Goal: Task Accomplishment & Management: Manage account settings

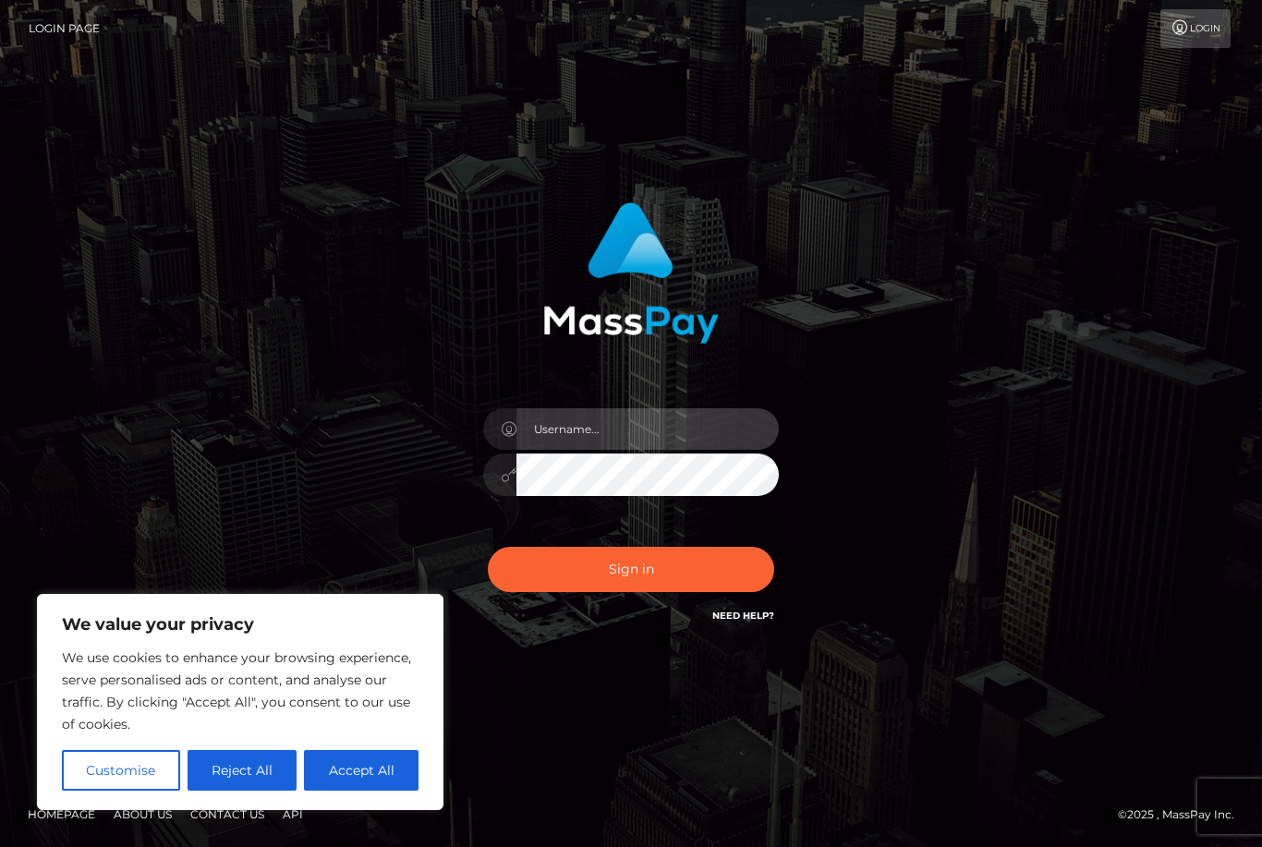
click at [607, 450] on input "text" at bounding box center [647, 429] width 262 height 42
type input "mistressanasia@gmail.com"
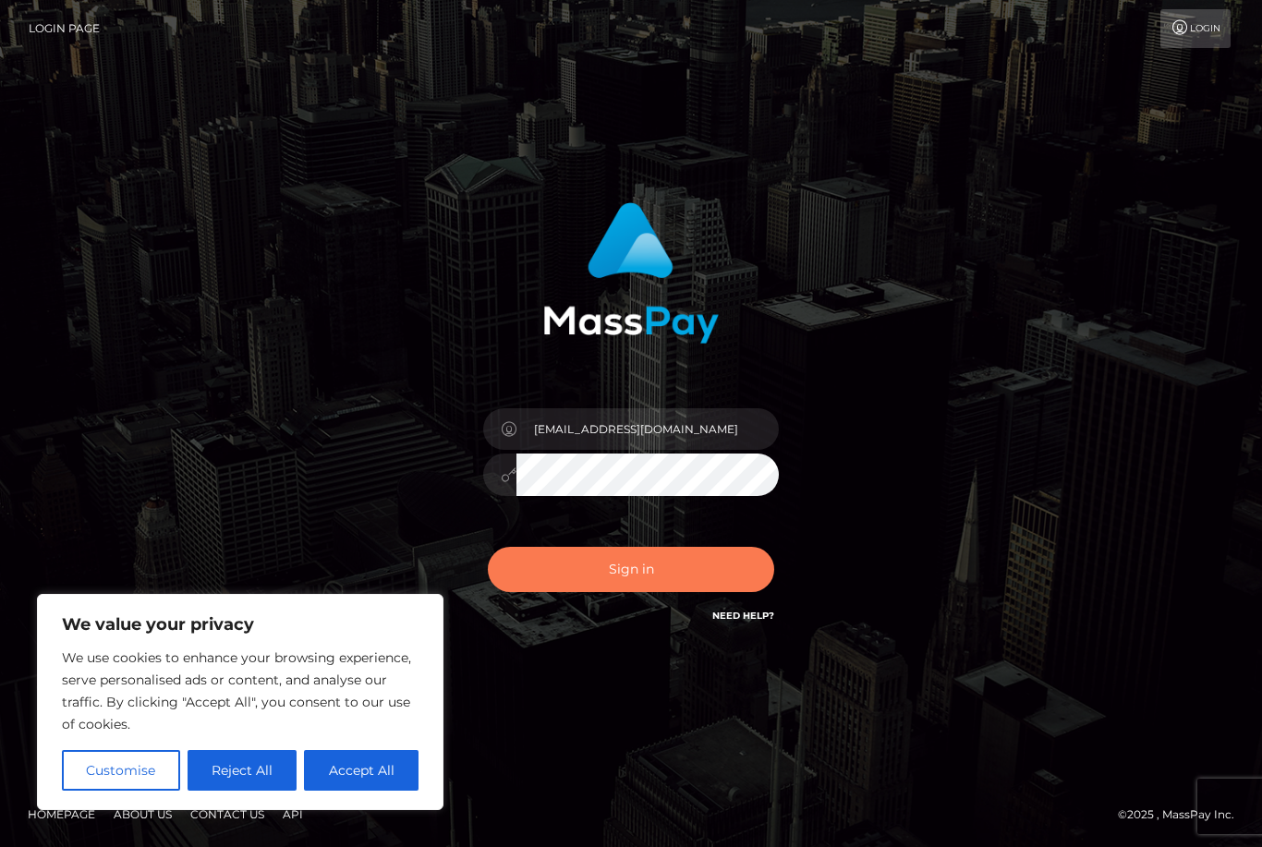
click at [658, 592] on button "Sign in" at bounding box center [631, 569] width 286 height 45
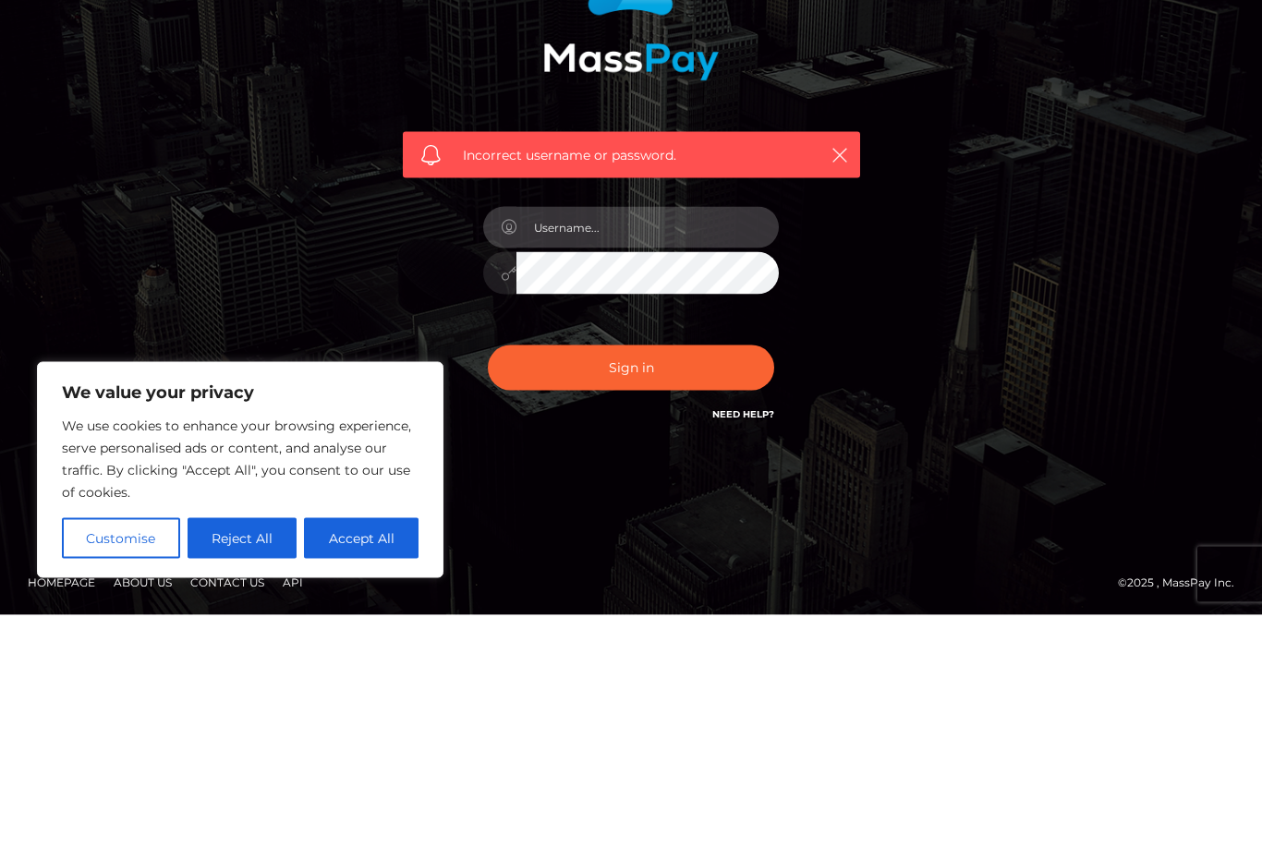
type input "mistressanasia@gmail.com"
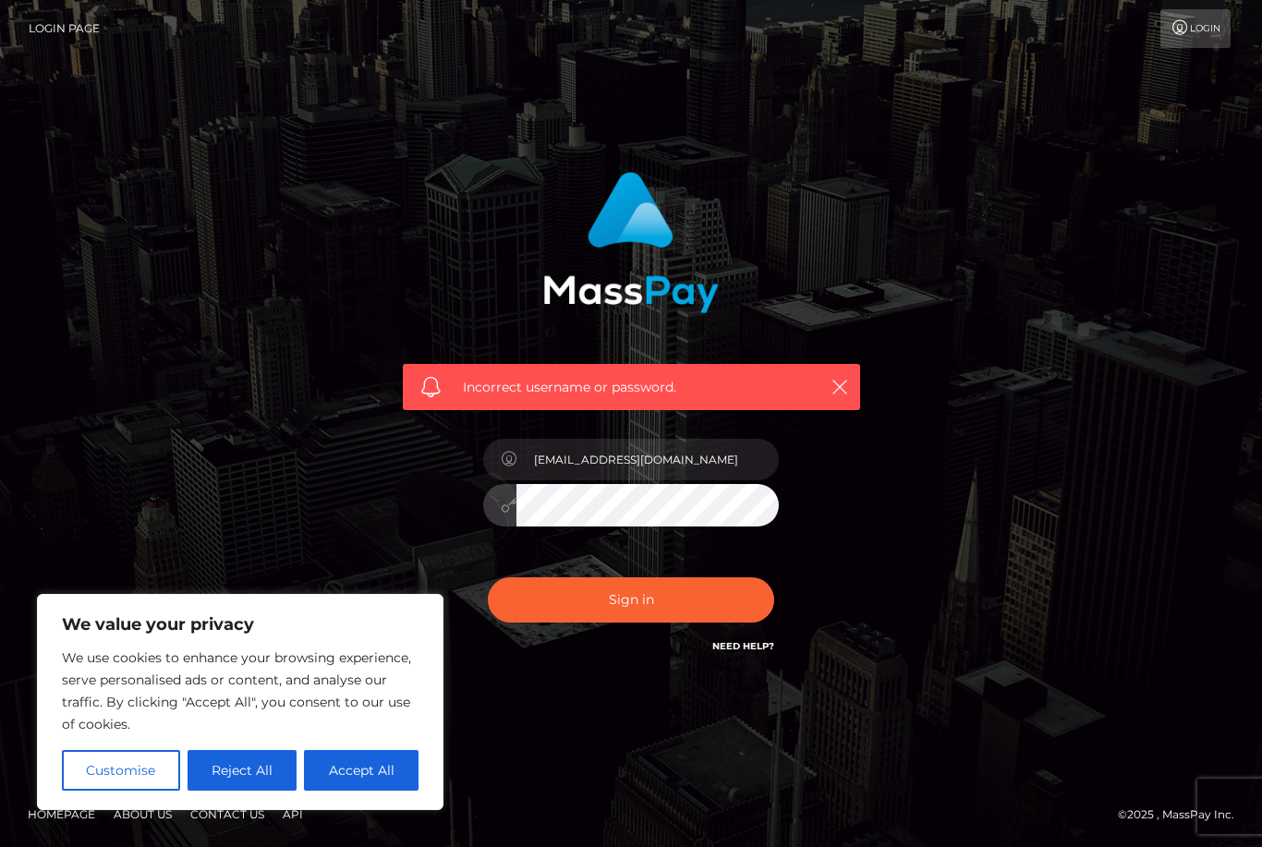
click at [1144, 266] on div "Incorrect username or password. mistressanasia@gmail.com" at bounding box center [630, 423] width 1053 height 531
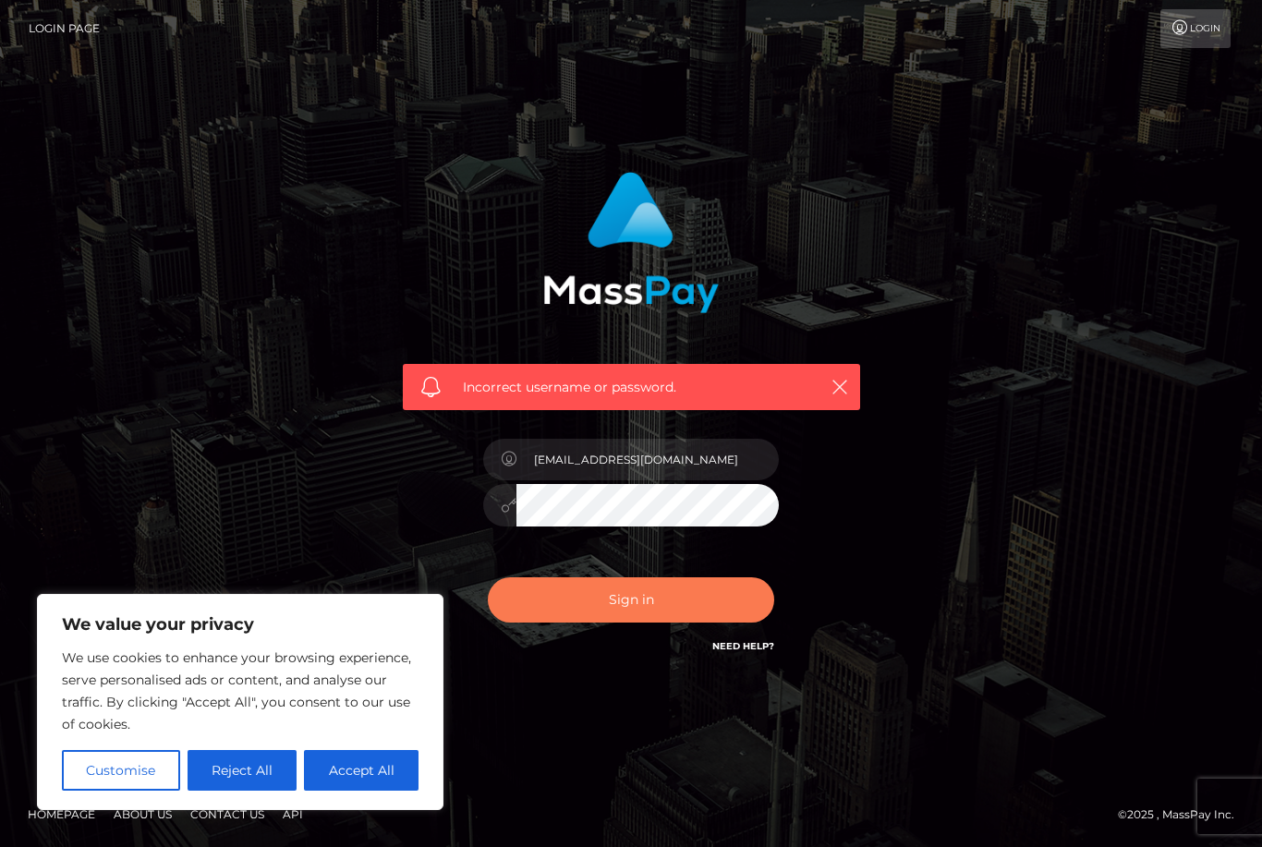
click at [687, 577] on button "Sign in" at bounding box center [631, 599] width 286 height 45
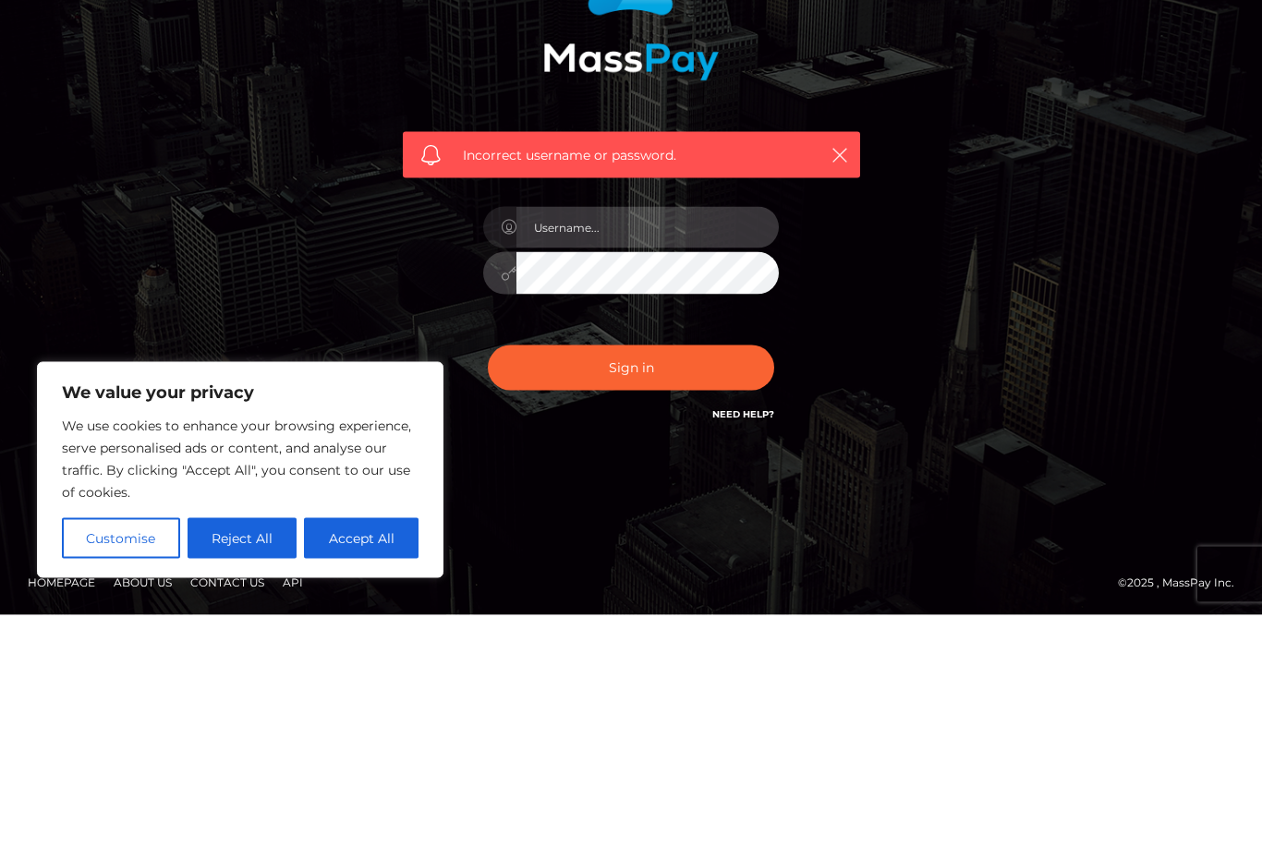
click at [694, 439] on input "text" at bounding box center [647, 460] width 262 height 42
type input "mistressanasia@gmail.com"
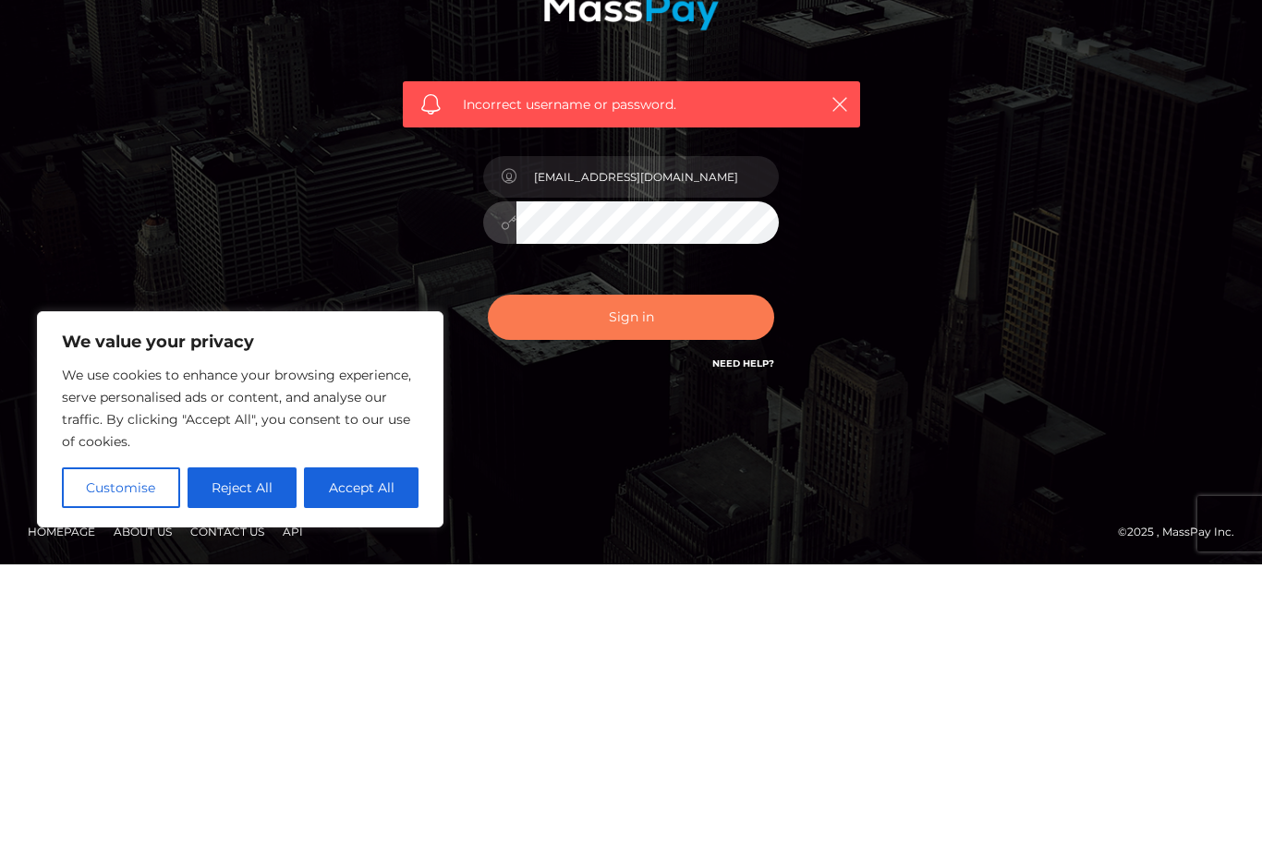
click at [657, 577] on button "Sign in" at bounding box center [631, 599] width 286 height 45
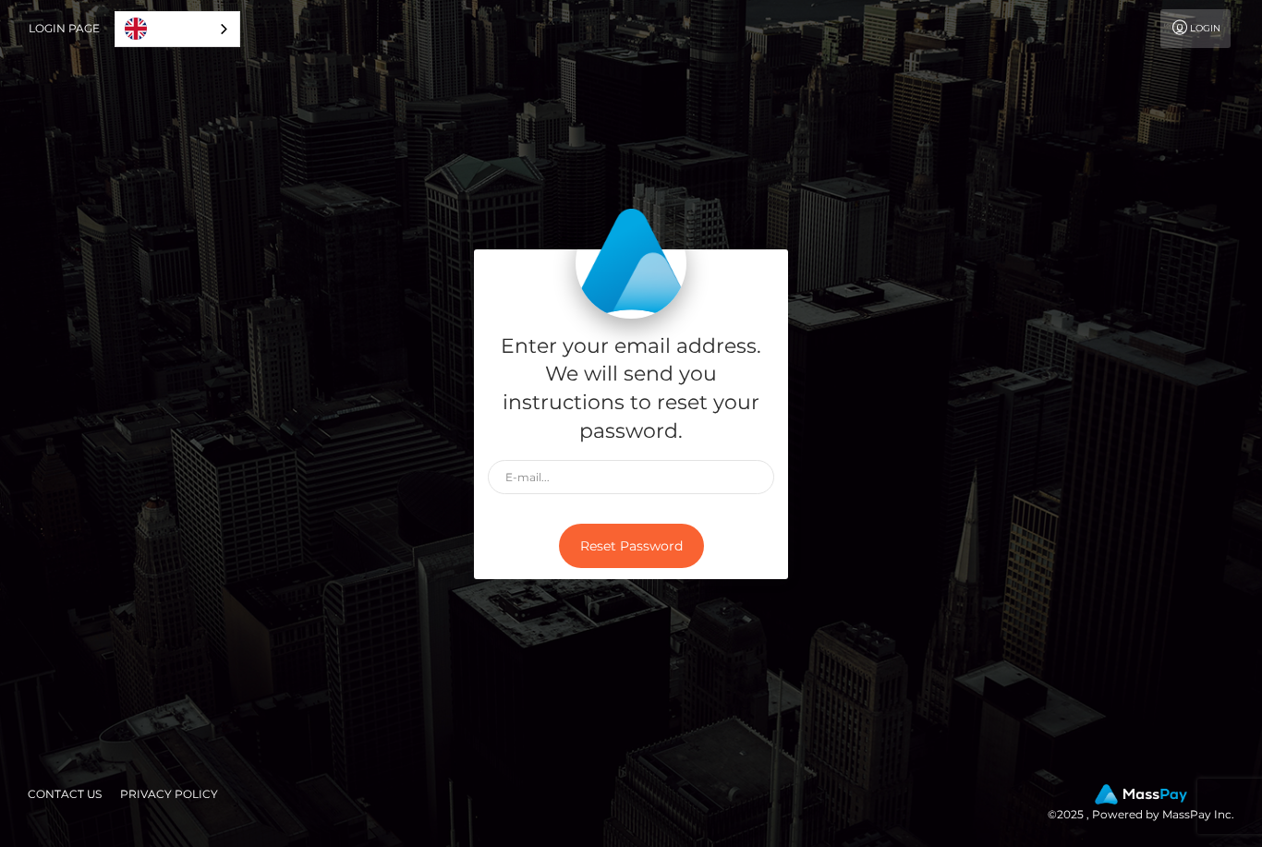
click at [1194, 34] on link "Login" at bounding box center [1195, 28] width 70 height 39
